Goal: Task Accomplishment & Management: Use online tool/utility

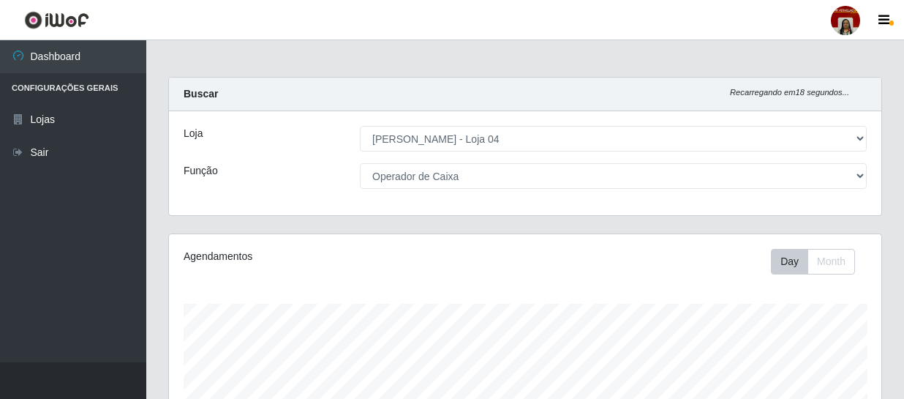
select select "251"
select select "22"
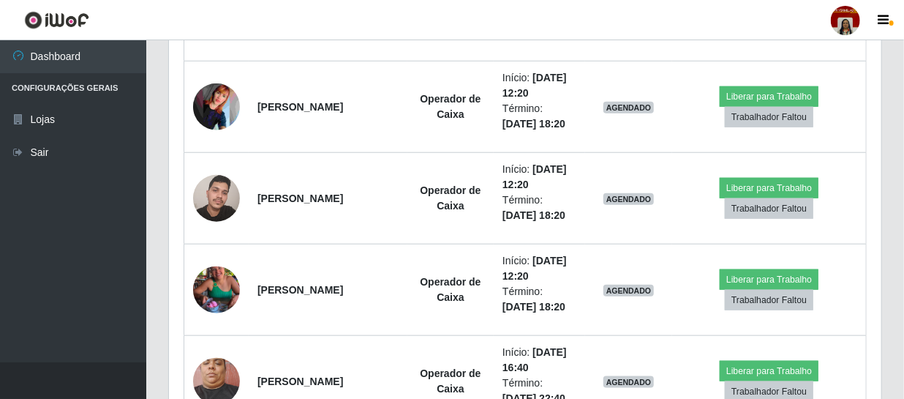
scroll to position [3124, 0]
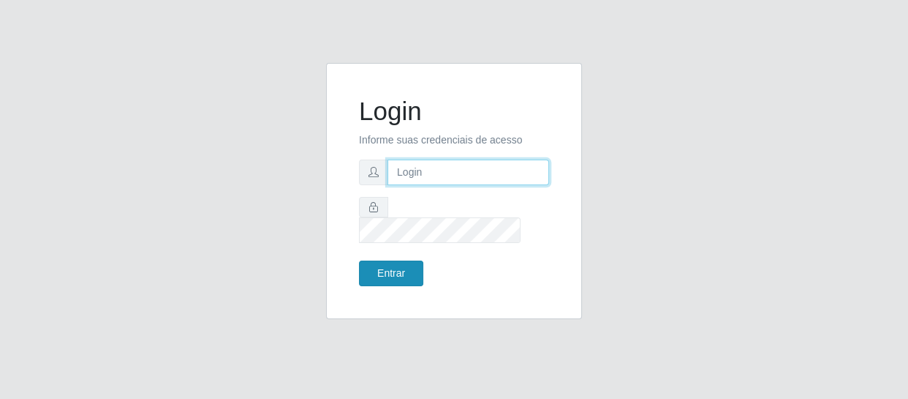
type input "alimentos.loja4@marvermelho.com.br"
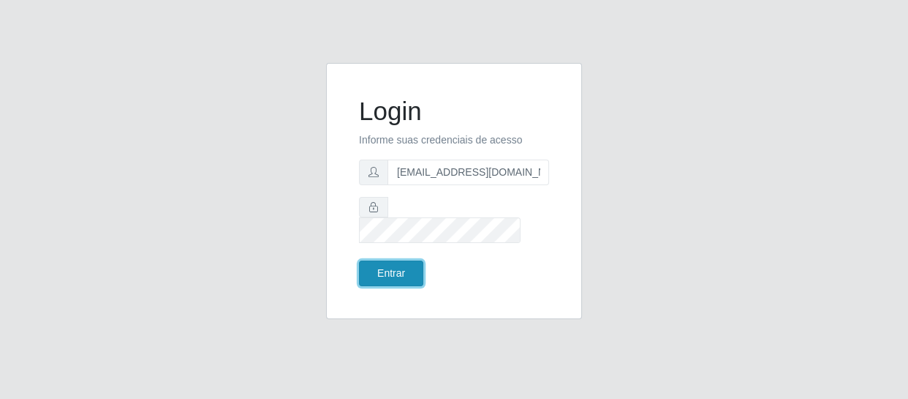
click at [401, 266] on button "Entrar" at bounding box center [391, 273] width 64 height 26
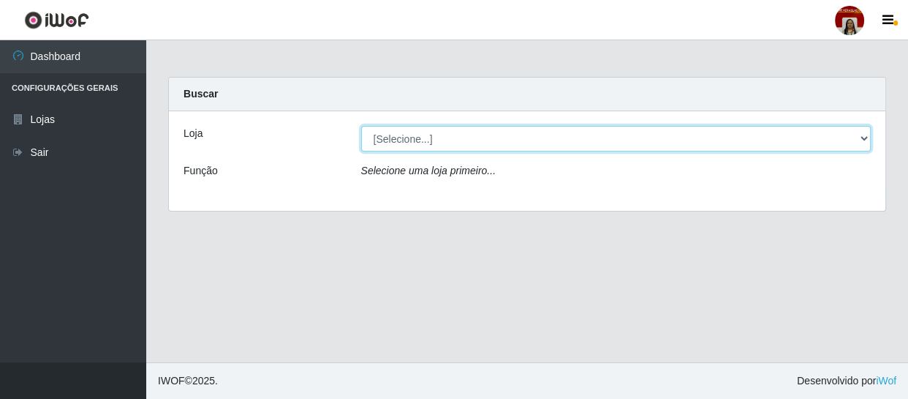
click at [382, 139] on select "[Selecione...] Mar Vermelho - Loja 04" at bounding box center [616, 139] width 510 height 26
select select "251"
click at [361, 126] on select "[Selecione...] Mar Vermelho - Loja 04" at bounding box center [616, 139] width 510 height 26
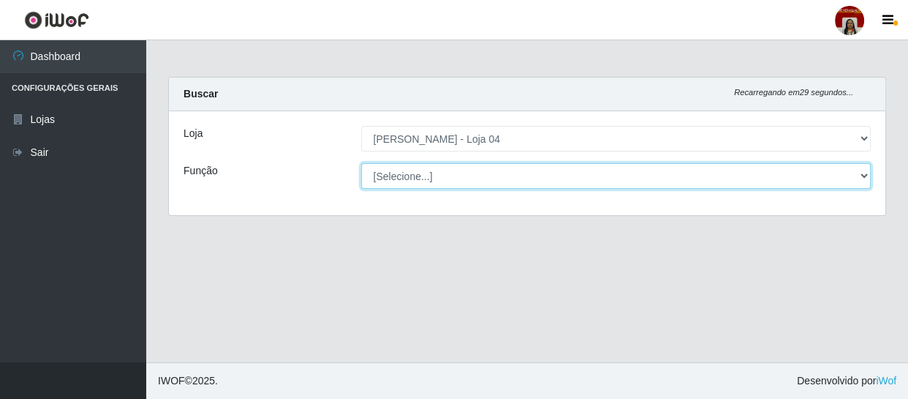
click at [393, 167] on select "[Selecione...] ASG ASG + ASG ++ Auxiliar de Depósito Auxiliar de Depósito + Aux…" at bounding box center [616, 176] width 510 height 26
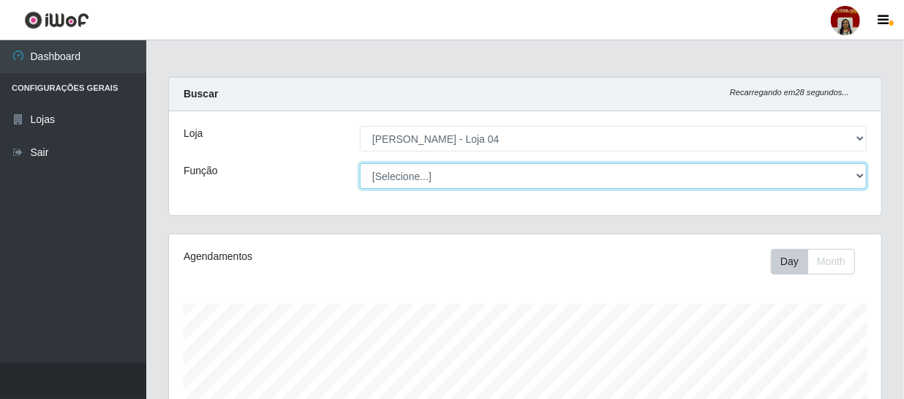
scroll to position [303, 712]
select select "22"
click at [360, 163] on select "[Selecione...] ASG ASG + ASG ++ Auxiliar de Depósito Auxiliar de Depósito + Aux…" at bounding box center [613, 176] width 507 height 26
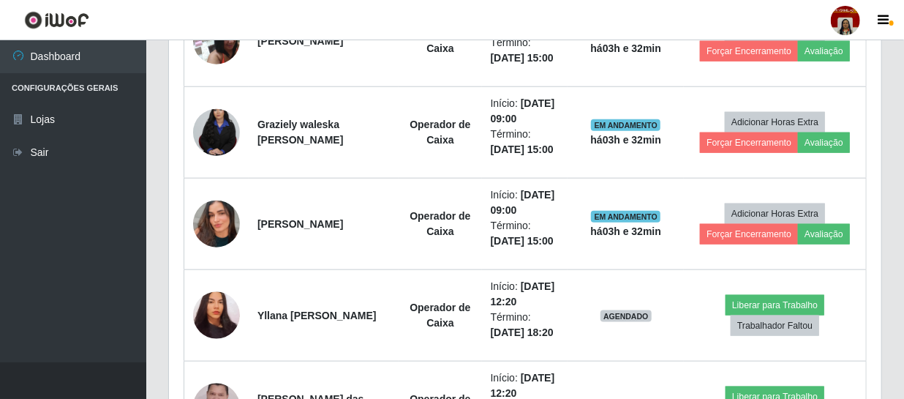
scroll to position [665, 0]
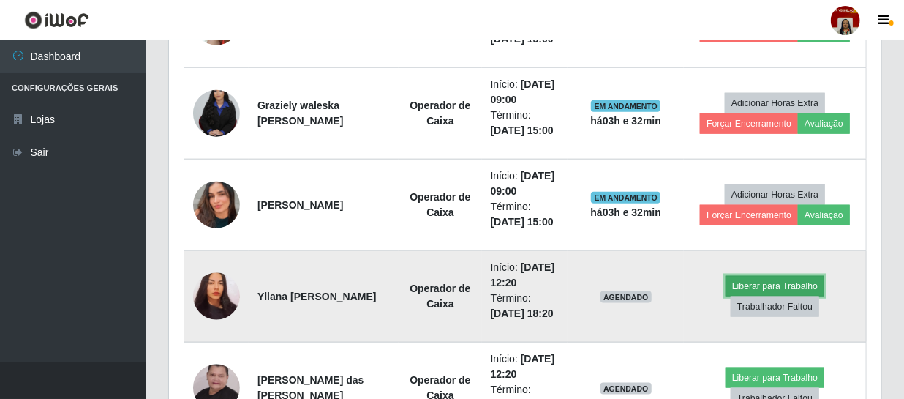
click at [746, 279] on button "Liberar para Trabalho" at bounding box center [774, 286] width 99 height 20
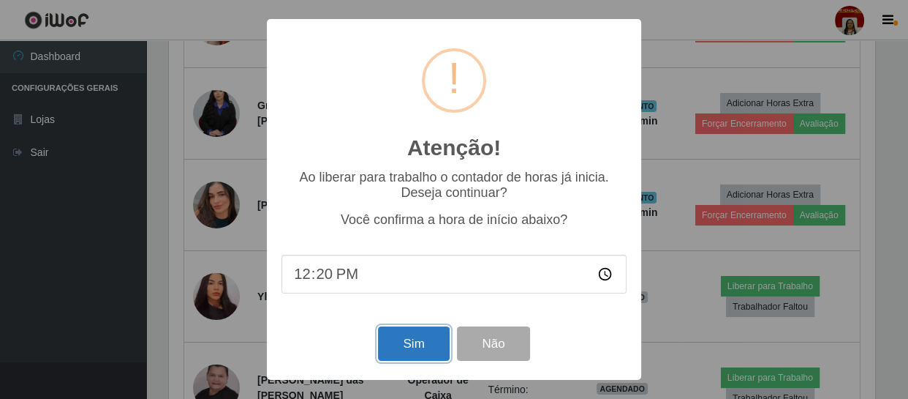
click at [421, 344] on button "Sim" at bounding box center [413, 343] width 71 height 34
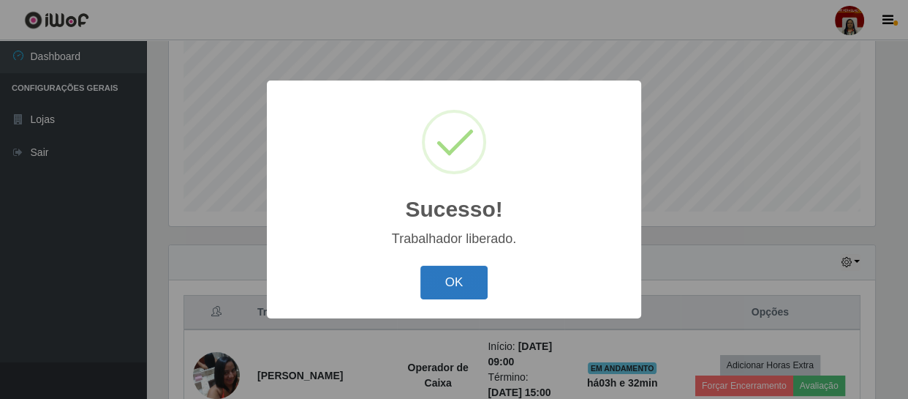
click at [460, 282] on button "OK" at bounding box center [454, 282] width 68 height 34
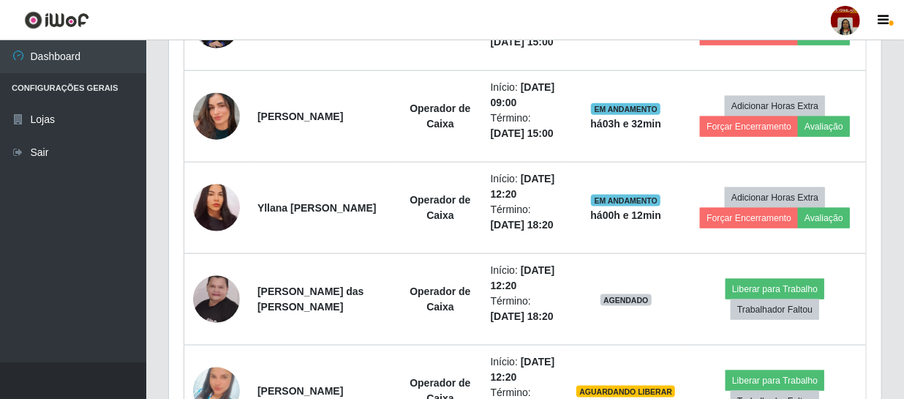
scroll to position [777, 0]
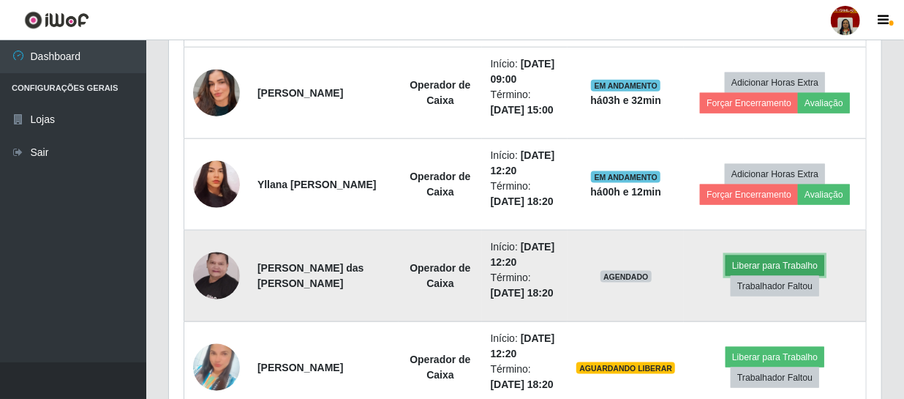
click at [734, 266] on button "Liberar para Trabalho" at bounding box center [774, 265] width 99 height 20
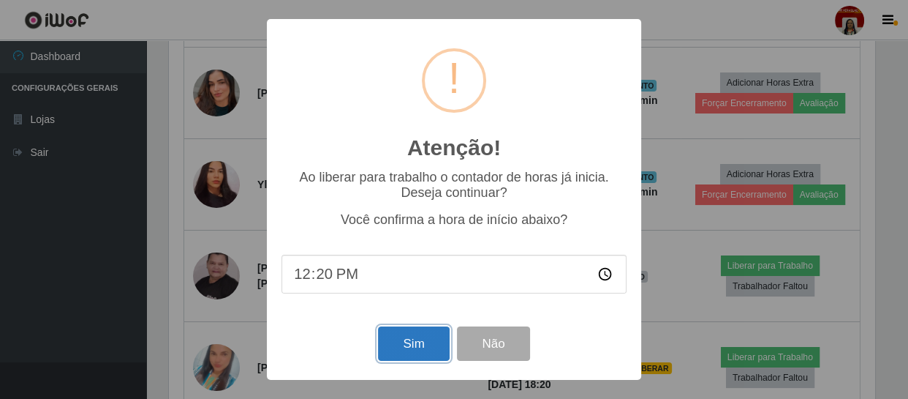
click at [420, 350] on button "Sim" at bounding box center [413, 343] width 71 height 34
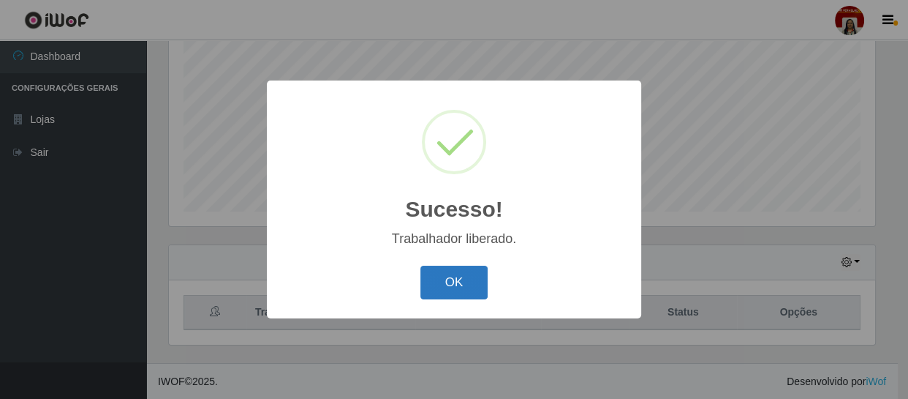
click at [476, 293] on button "OK" at bounding box center [454, 282] width 68 height 34
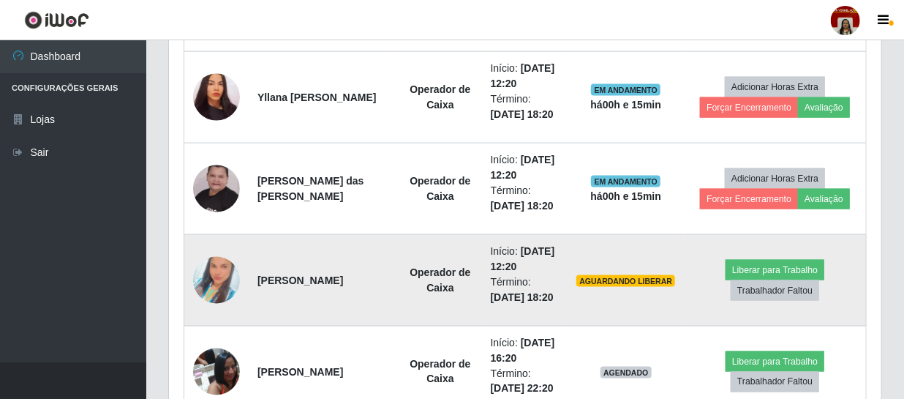
scroll to position [930, 0]
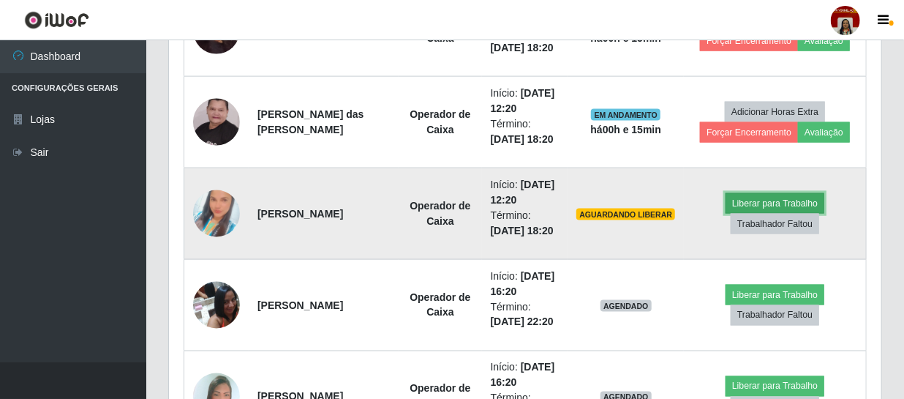
click at [754, 200] on button "Liberar para Trabalho" at bounding box center [774, 203] width 99 height 20
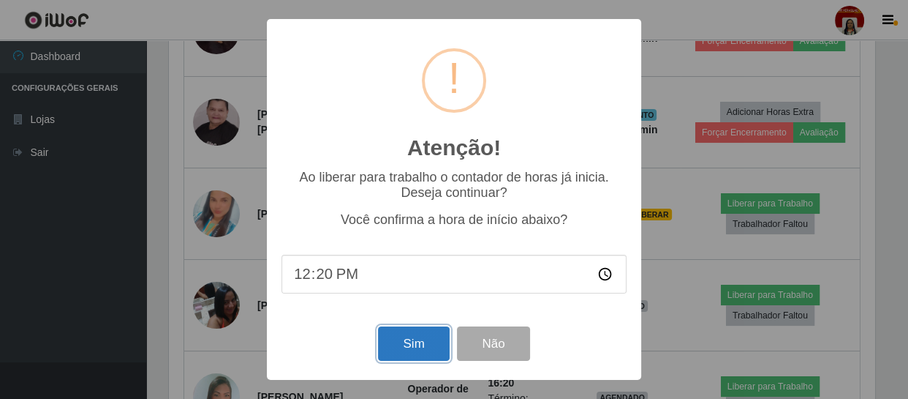
click at [422, 339] on button "Sim" at bounding box center [413, 343] width 71 height 34
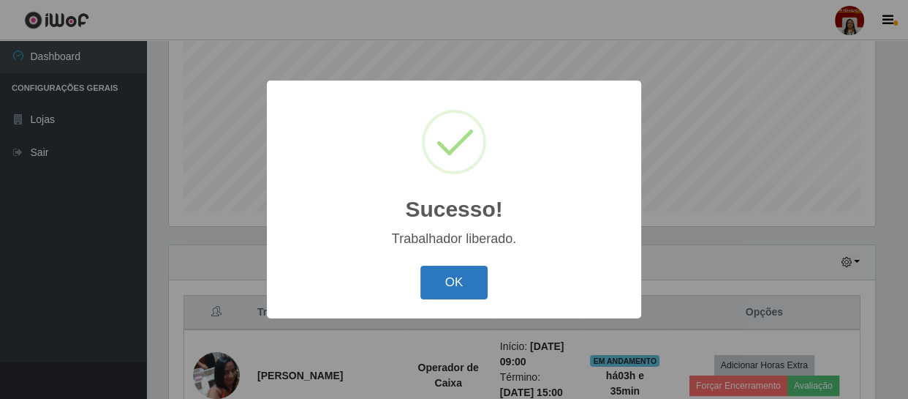
click at [477, 276] on button "OK" at bounding box center [454, 282] width 68 height 34
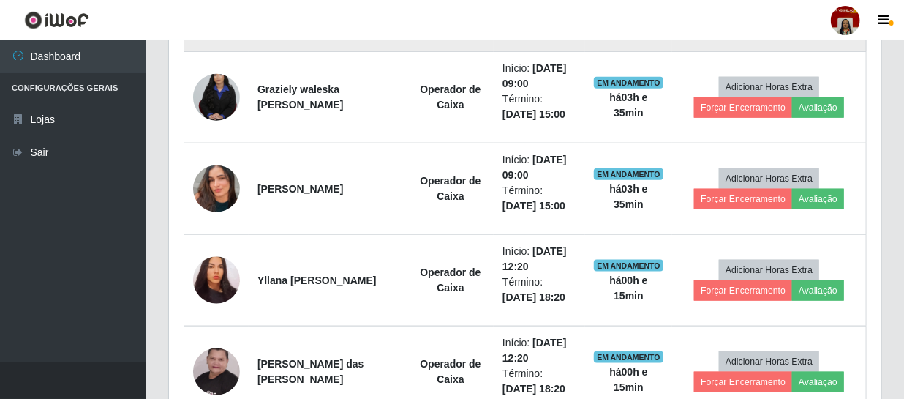
scroll to position [710, 0]
